Goal: Navigation & Orientation: Find specific page/section

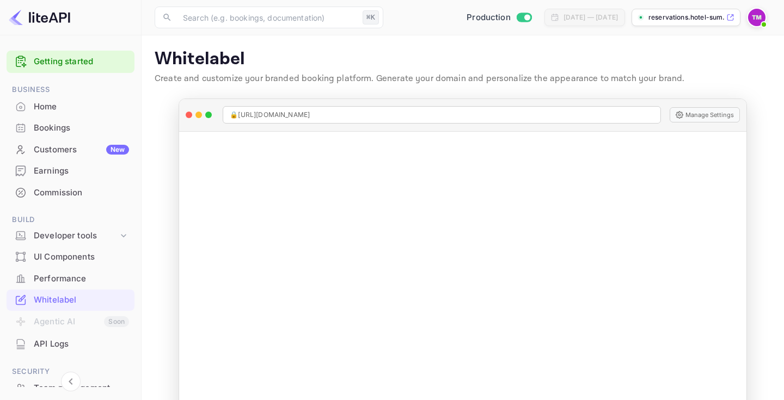
click at [762, 27] on span at bounding box center [763, 24] width 11 height 11
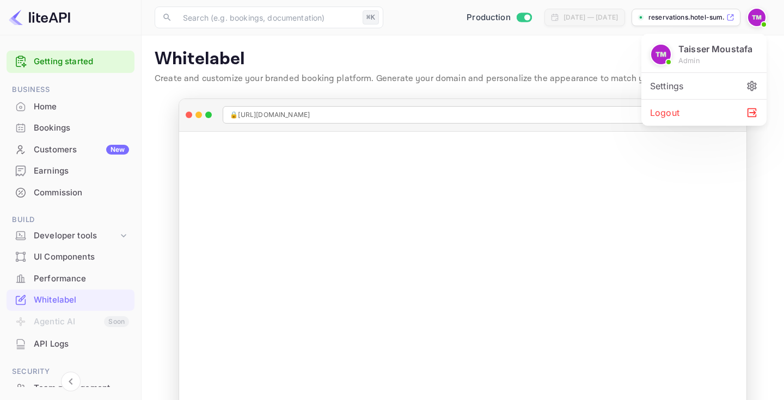
click at [704, 81] on div "Settings" at bounding box center [703, 86] width 125 height 26
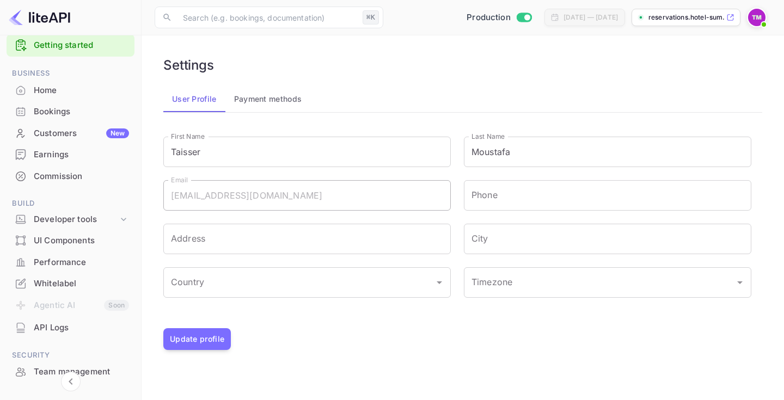
scroll to position [17, 0]
click at [106, 286] on div "Whitelabel" at bounding box center [81, 283] width 95 height 13
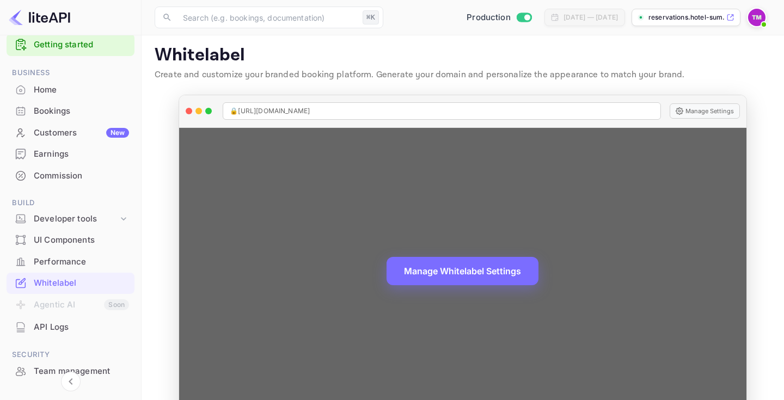
scroll to position [31, 0]
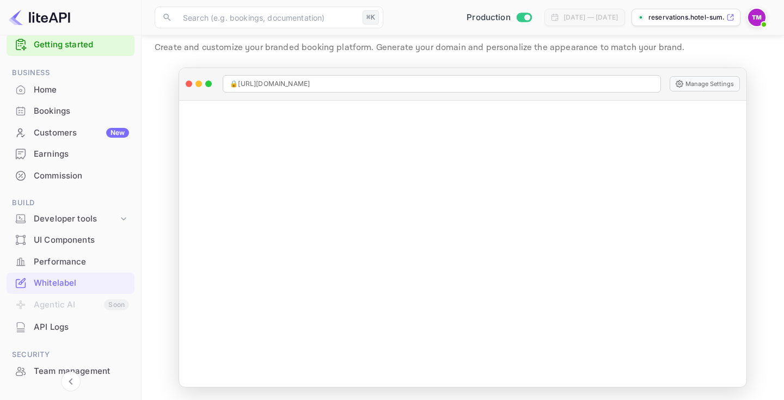
click at [758, 11] on img at bounding box center [756, 17] width 17 height 17
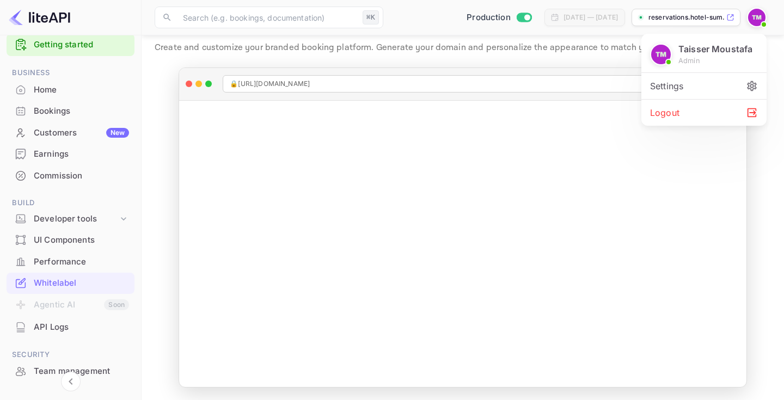
click at [679, 53] on p "Taisser Moustafa" at bounding box center [715, 48] width 74 height 13
click at [661, 54] on img at bounding box center [661, 55] width 20 height 20
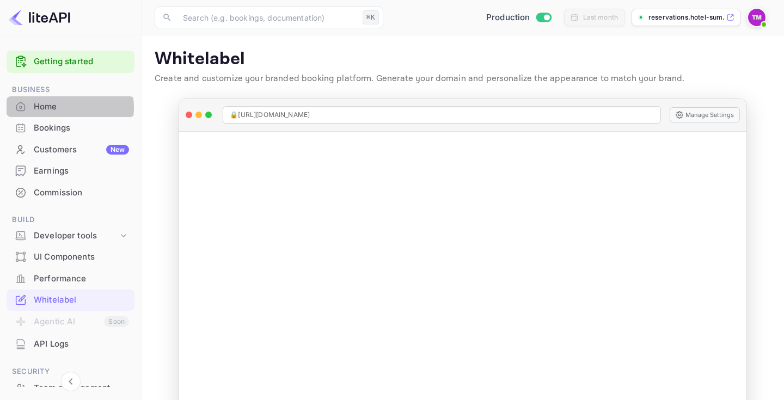
click at [59, 108] on div "Home" at bounding box center [81, 107] width 95 height 13
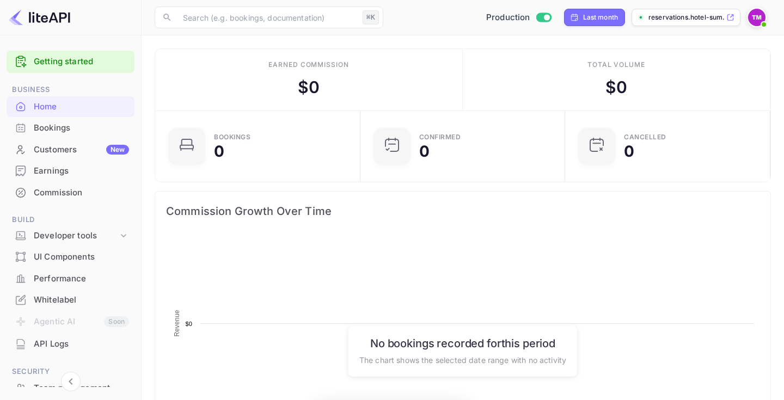
scroll to position [177, 199]
click at [109, 233] on div "Developer tools" at bounding box center [76, 236] width 84 height 13
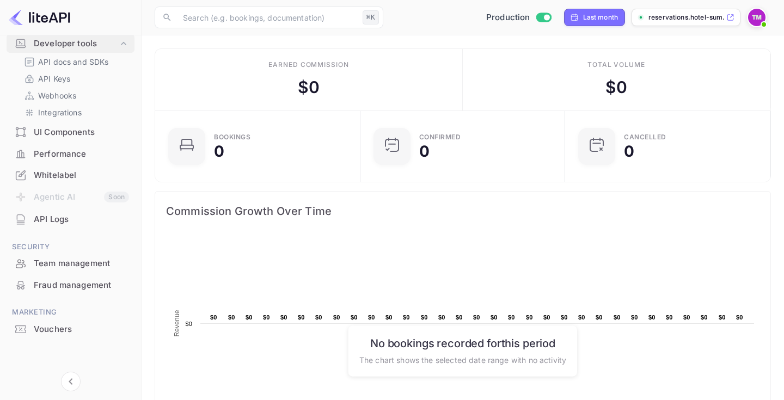
scroll to position [0, 0]
